Goal: Task Accomplishment & Management: Manage account settings

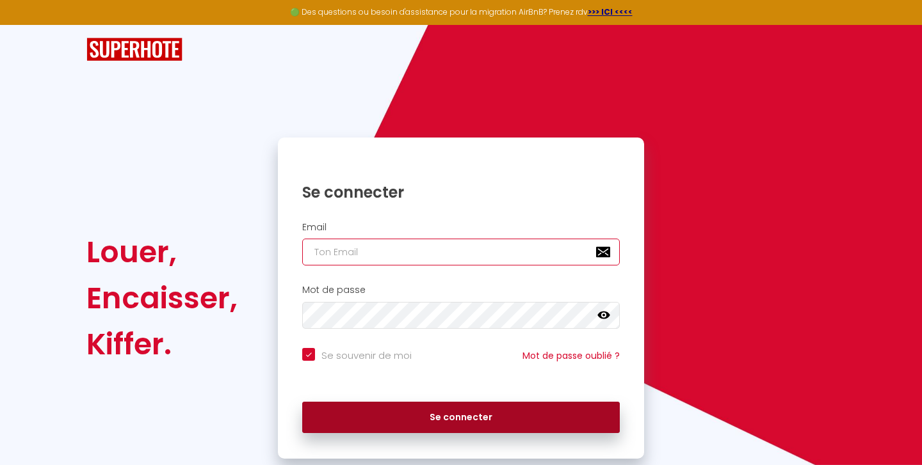
type input "[EMAIL_ADDRESS][PERSON_NAME][DOMAIN_NAME]"
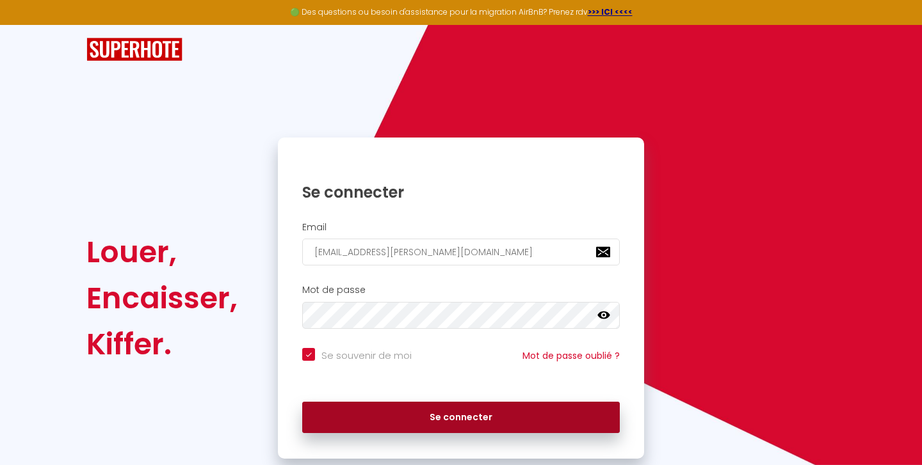
click at [394, 414] on button "Se connecter" at bounding box center [461, 418] width 318 height 32
checkbox input "true"
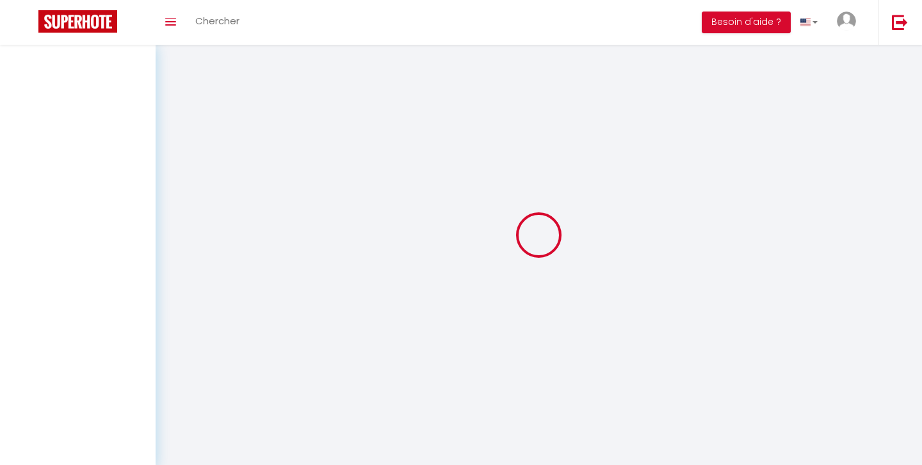
select select
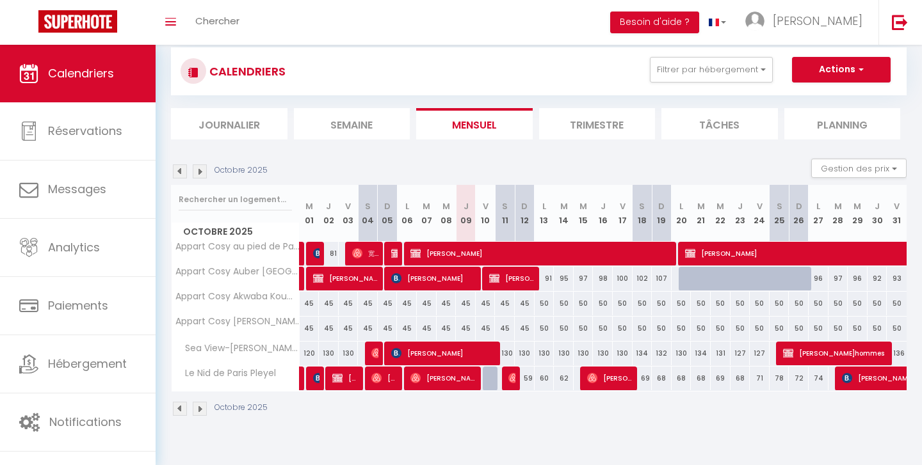
scroll to position [45, 0]
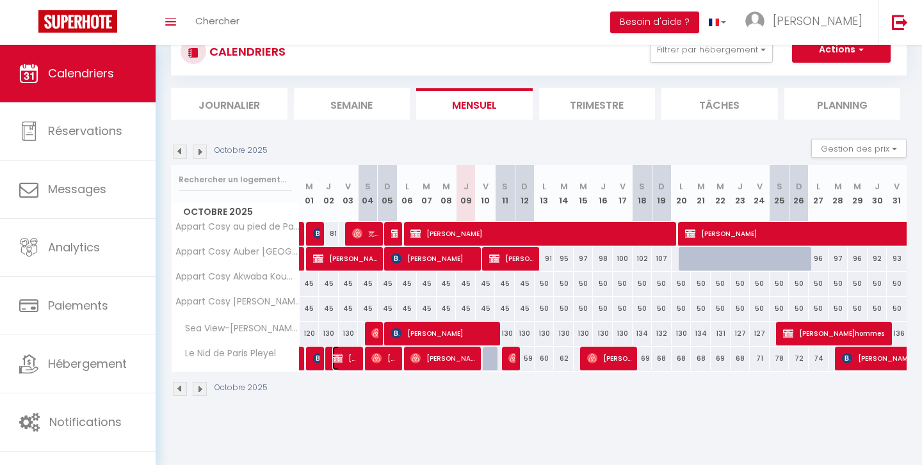
click at [342, 365] on span "[PERSON_NAME]" at bounding box center [345, 358] width 26 height 24
select select "OK"
select select "0"
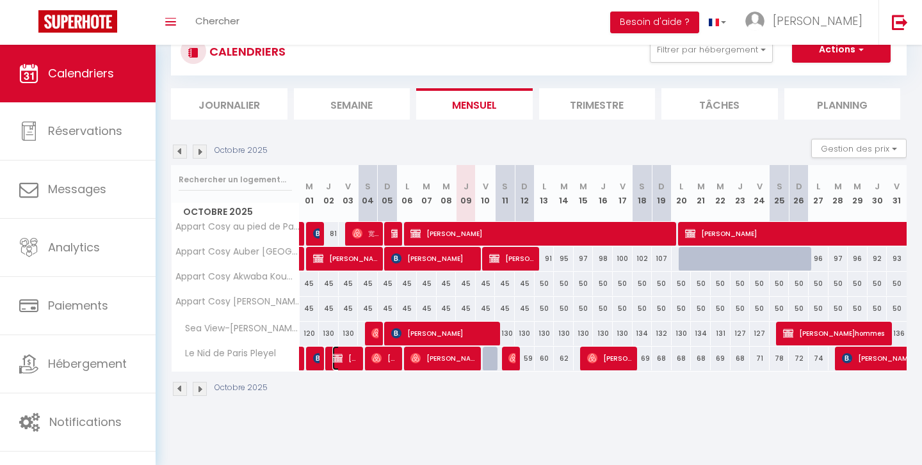
select select "1"
select select
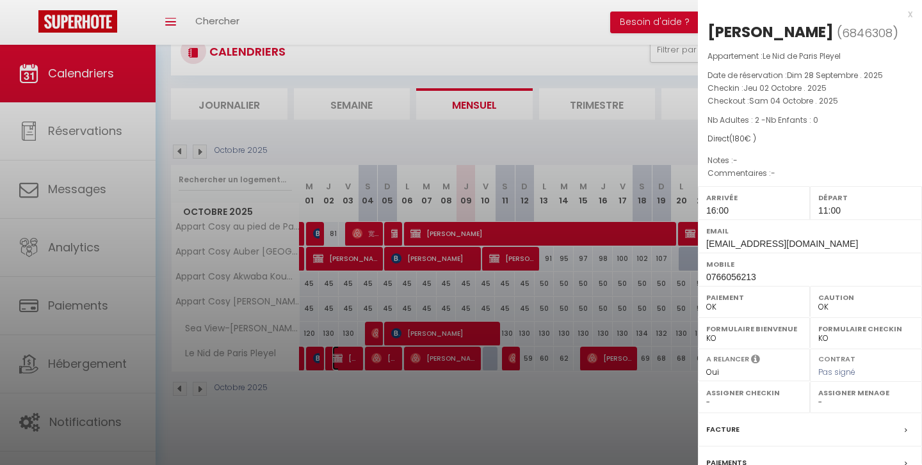
scroll to position [131, 0]
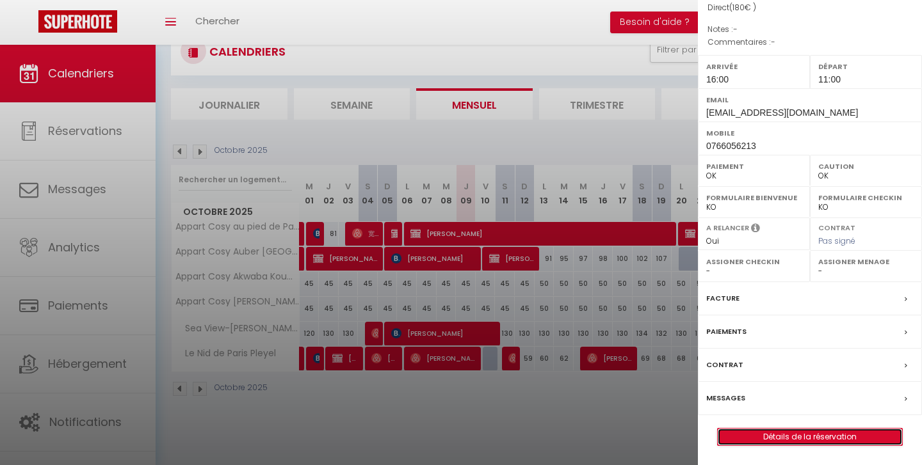
click at [764, 436] on link "Détails de la réservation" at bounding box center [810, 437] width 184 height 17
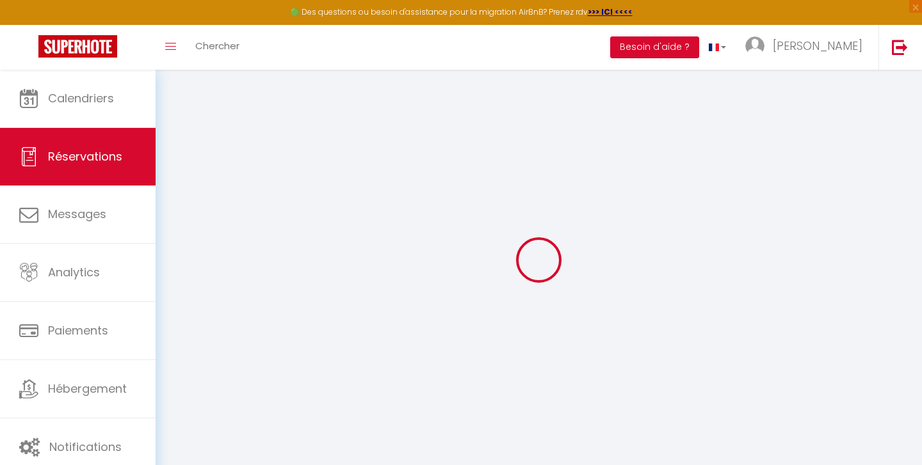
select select
checkbox input "false"
select select
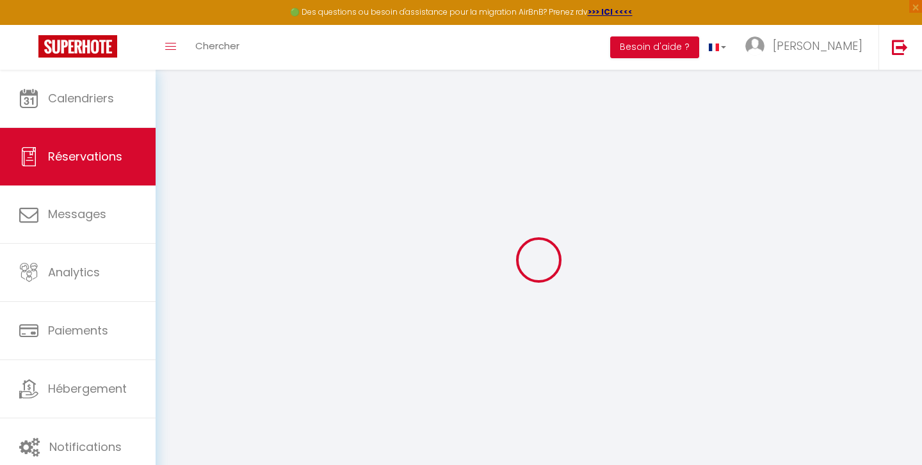
checkbox input "false"
select select
checkbox input "false"
select select
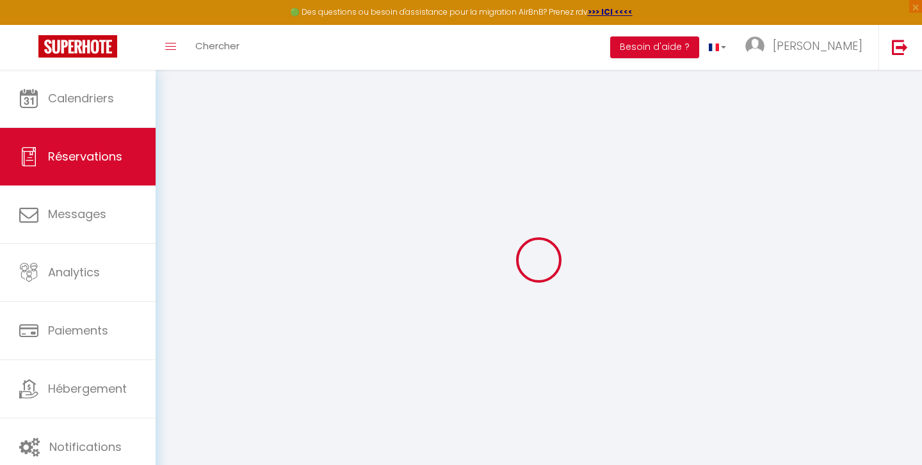
select select
checkbox input "false"
select select "16:00"
select select "11:00"
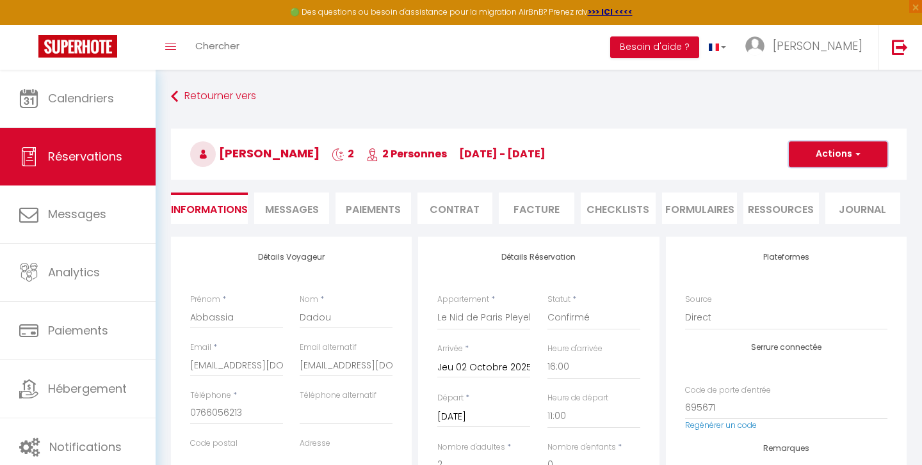
click at [858, 155] on span "button" at bounding box center [856, 155] width 8 height 12
click at [826, 197] on link "Dupliquer" at bounding box center [825, 199] width 101 height 17
select select
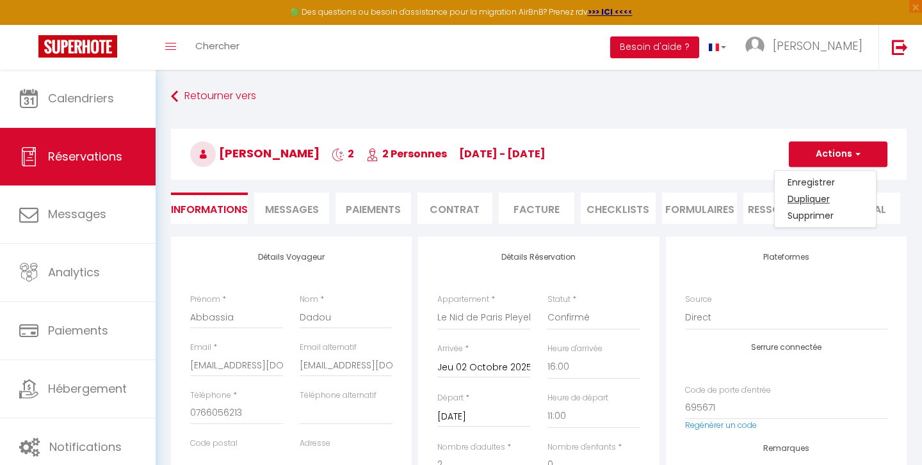
select select
checkbox input "false"
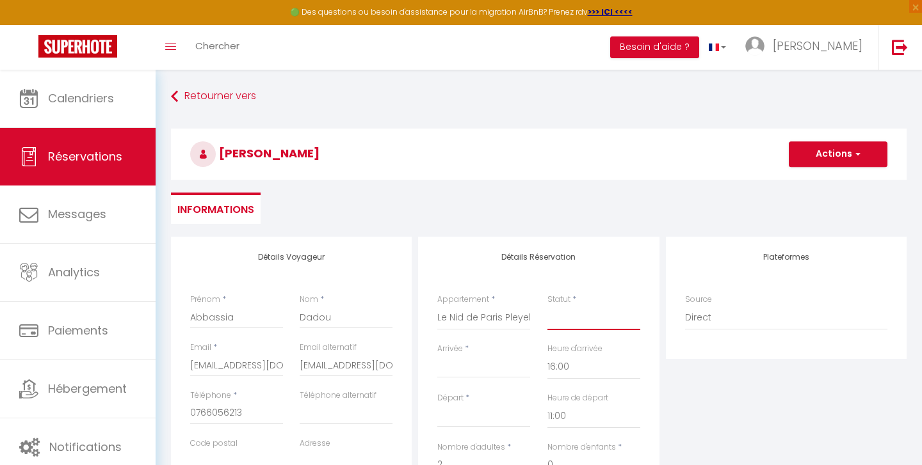
click at [563, 316] on select "Confirmé Non Confirmé [PERSON_NAME] par le voyageur No Show Request" at bounding box center [593, 318] width 93 height 24
select select "1"
select select
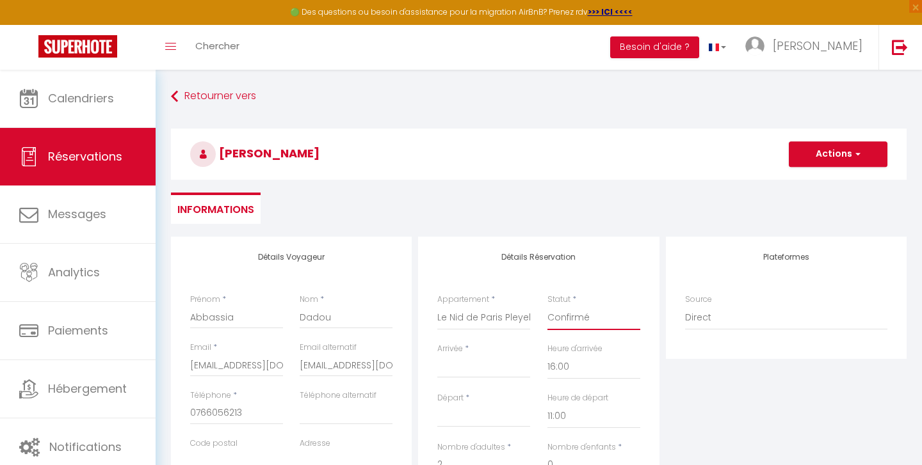
checkbox input "false"
click at [452, 369] on input "Arrivée" at bounding box center [483, 368] width 93 height 17
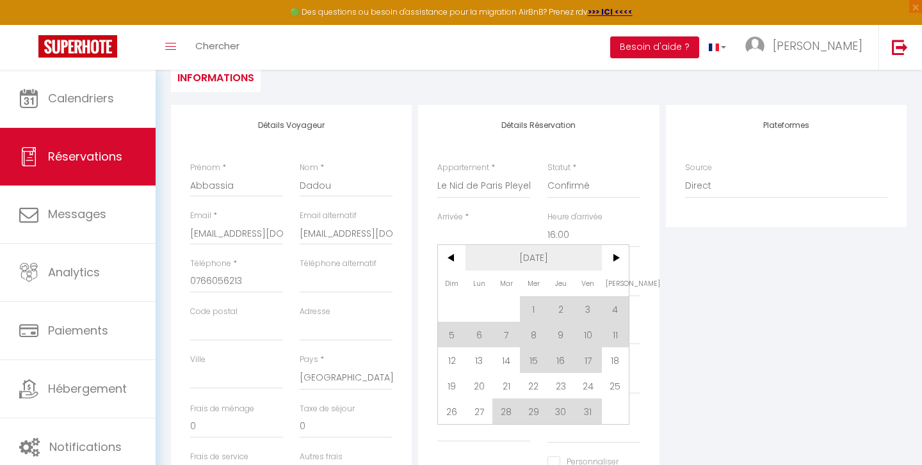
scroll to position [134, 0]
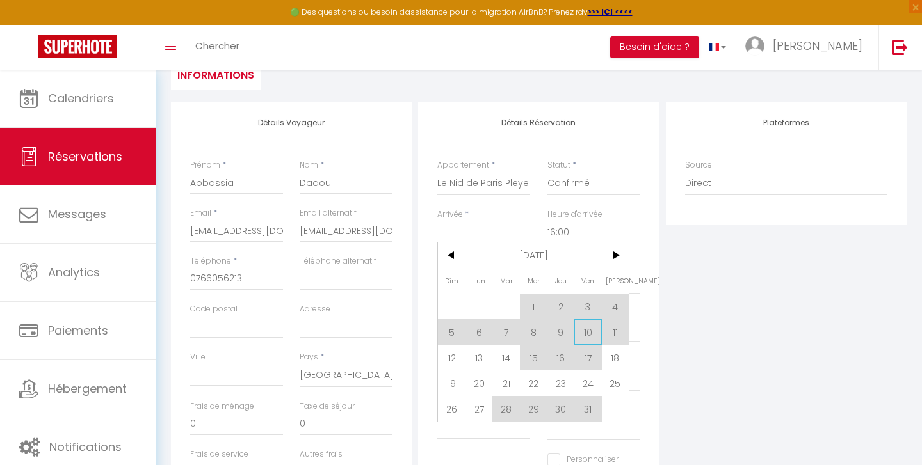
click at [593, 333] on span "10" at bounding box center [588, 332] width 28 height 26
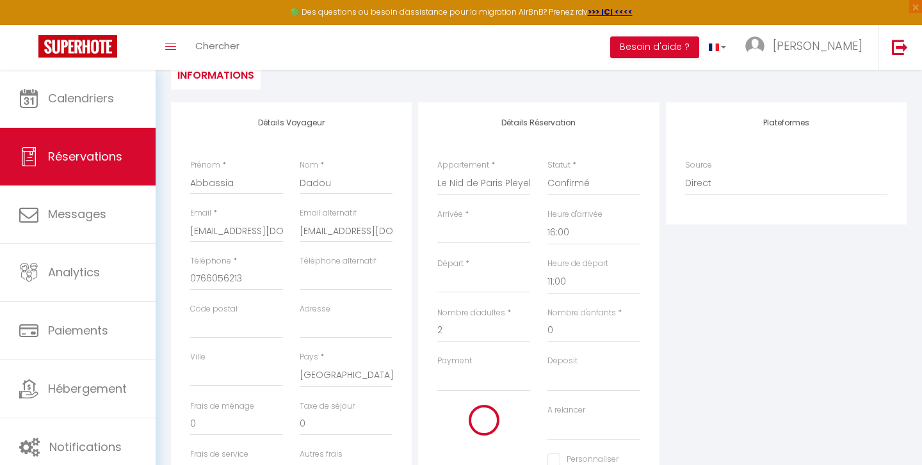
type input "Ven 10 Octobre 2025"
type input "[DATE]"
select select
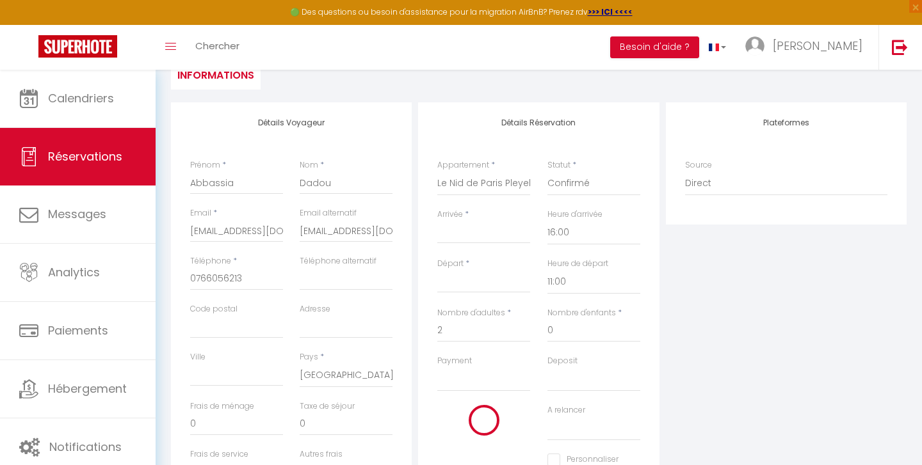
checkbox input "false"
select select
type input "0"
select select
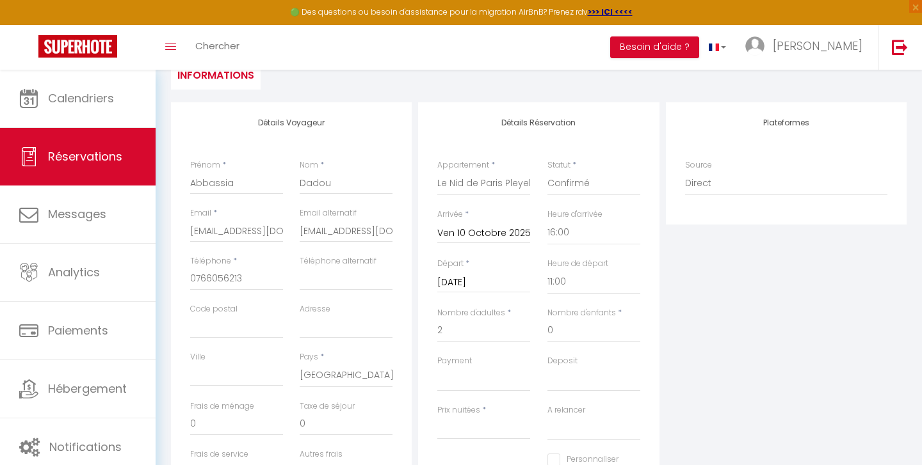
checkbox input "false"
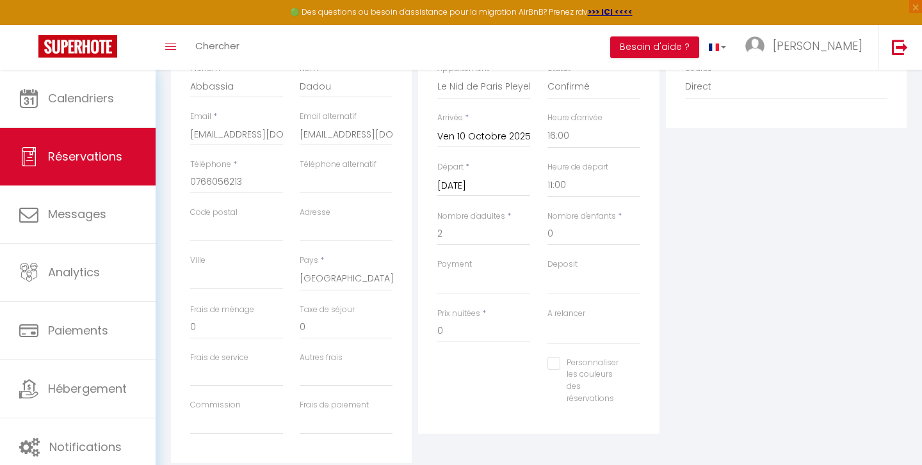
scroll to position [245, 0]
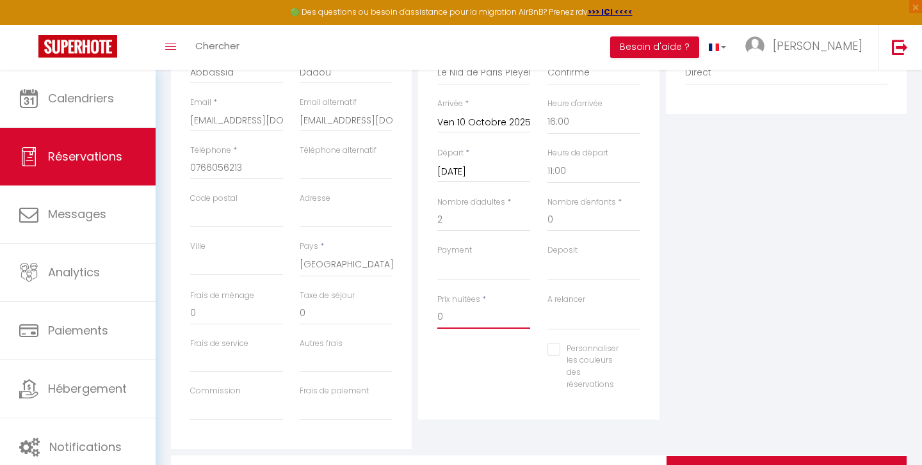
click at [455, 318] on input "0" at bounding box center [483, 317] width 93 height 23
type input "ç"
type input "90"
click at [482, 373] on div "Personnaliser les couleurs des réservations #D7092E" at bounding box center [539, 373] width 220 height 61
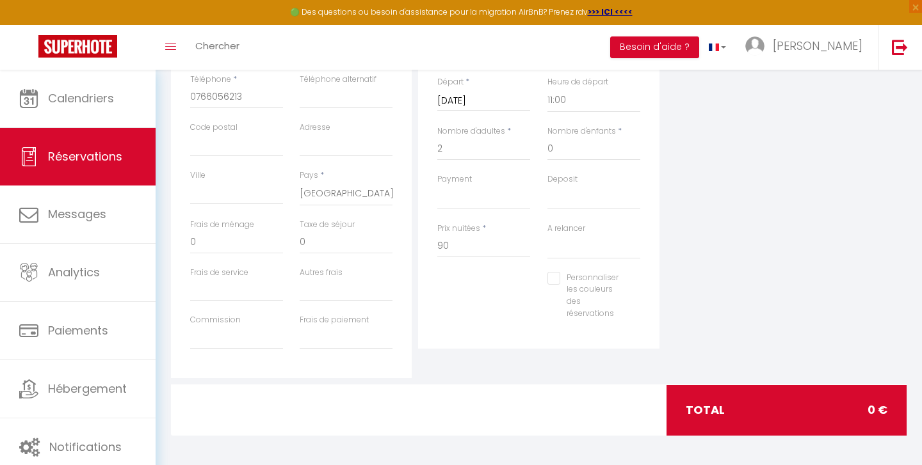
scroll to position [315, 0]
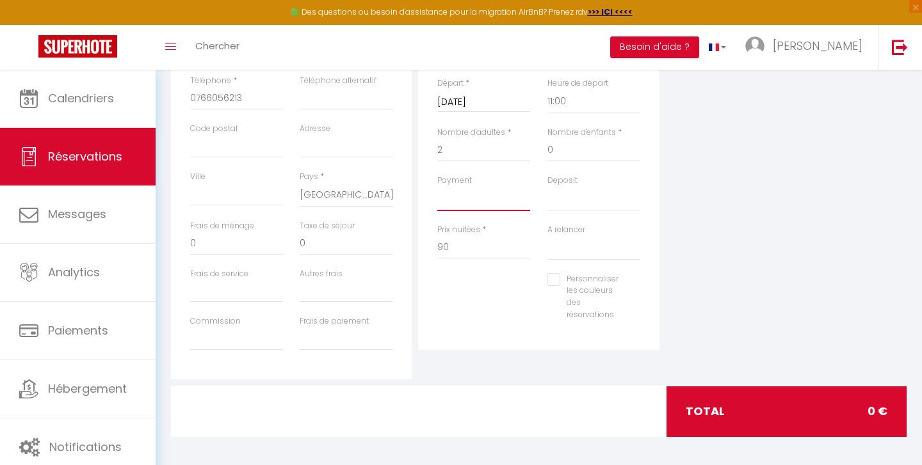
click at [456, 191] on select "OK KO" at bounding box center [483, 199] width 93 height 24
select select "12"
select select
checkbox input "false"
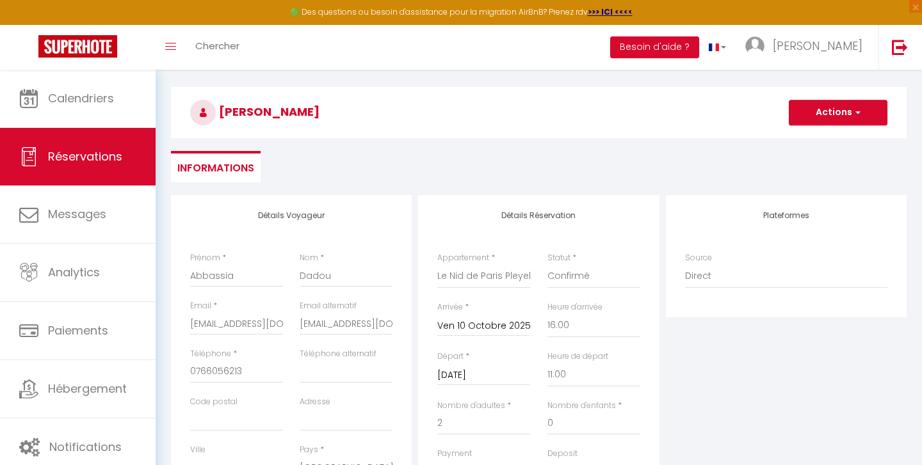
scroll to position [36, 0]
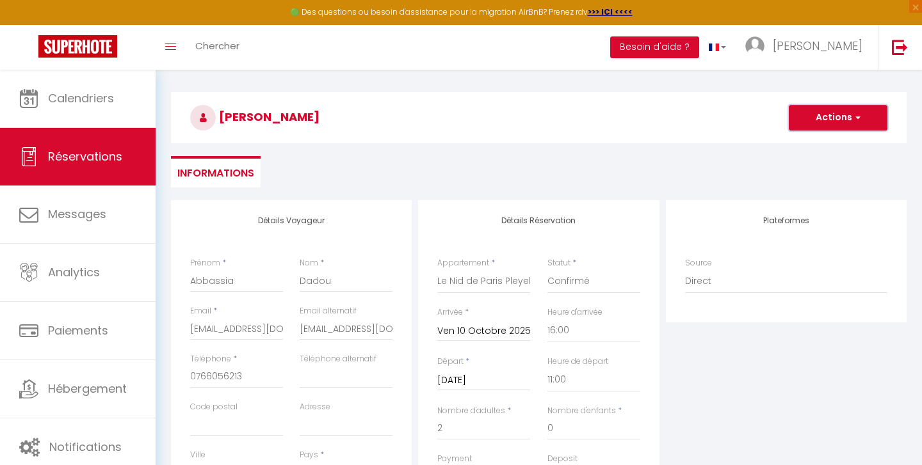
click at [858, 116] on span "button" at bounding box center [856, 118] width 8 height 12
click at [807, 147] on link "Enregistrer" at bounding box center [825, 146] width 101 height 17
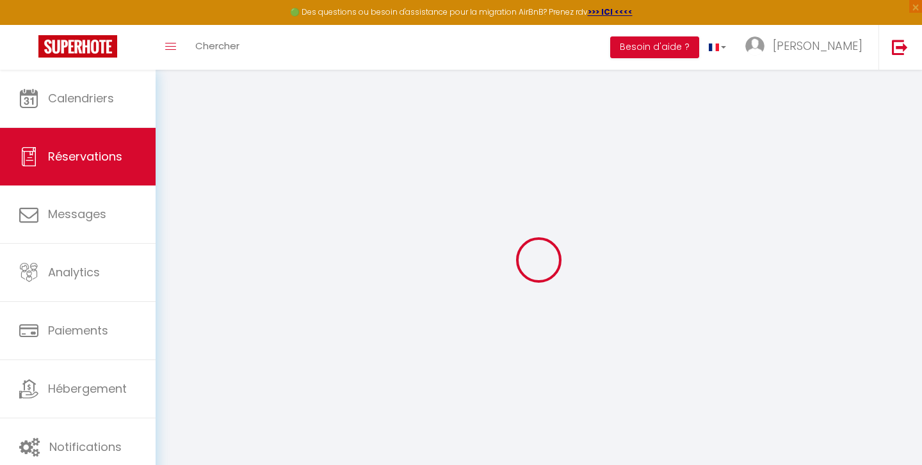
select select "not_cancelled"
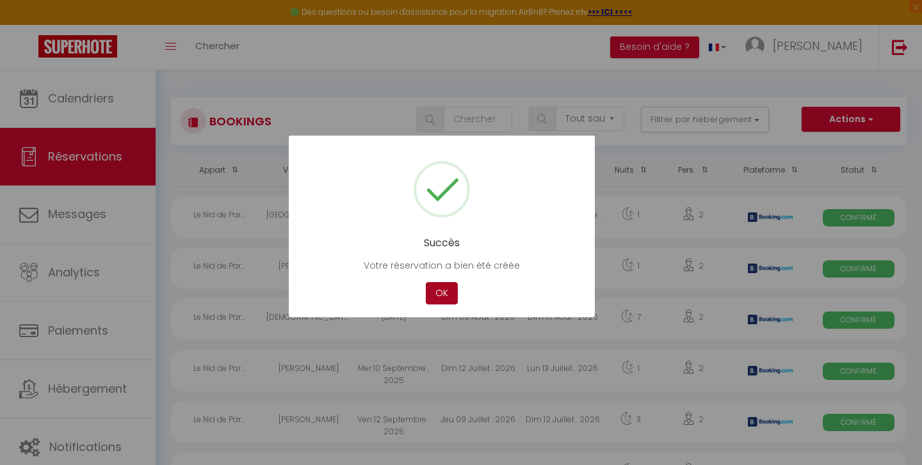
click at [437, 291] on button "OK" at bounding box center [442, 293] width 32 height 22
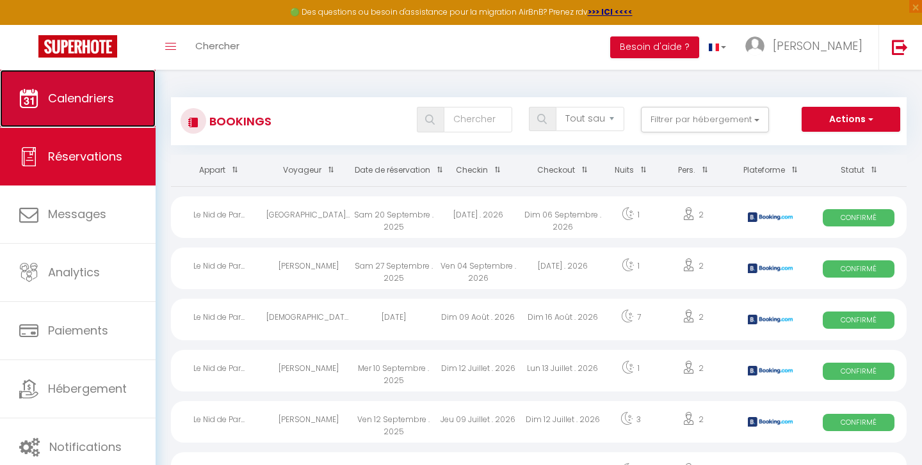
click at [88, 96] on span "Calendriers" at bounding box center [81, 98] width 66 height 16
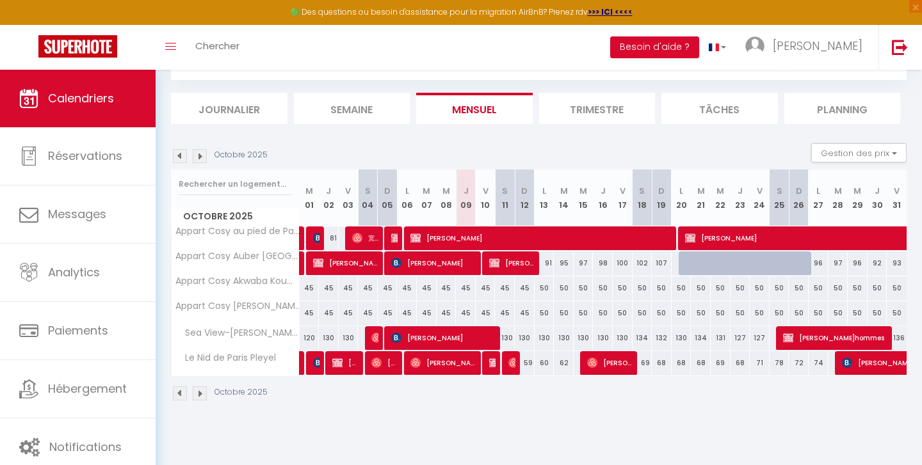
scroll to position [70, 0]
